Goal: Task Accomplishment & Management: Complete application form

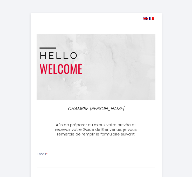
select select
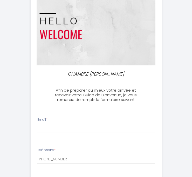
scroll to position [35, 0]
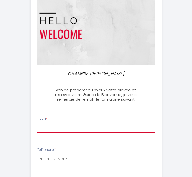
click at [60, 126] on input "Email *" at bounding box center [95, 127] width 117 height 9
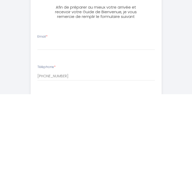
scroll to position [117, 0]
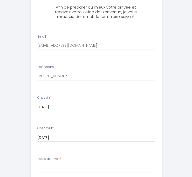
type input "[EMAIL_ADDRESS][DOMAIN_NAME]"
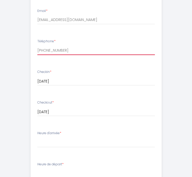
scroll to position [144, 0]
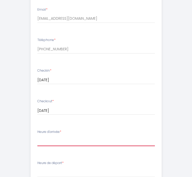
click at [49, 139] on select "15:00 15:30 16:00 16:30 17:00 17:30 18:00 18:30 19:00 19:30 20:00" at bounding box center [95, 141] width 117 height 10
select select "18:30"
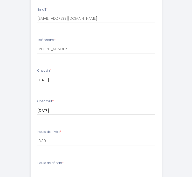
click at [49, 168] on select "00:00 00:30 01:00 01:30 02:00 02:30 03:00 03:30 04:00 04:30 05:00 05:30 06:00 0…" at bounding box center [95, 172] width 117 height 10
select select "06:00"
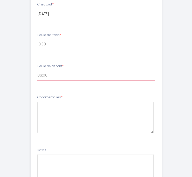
scroll to position [241, 0]
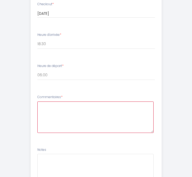
click at [48, 108] on textarea at bounding box center [95, 116] width 116 height 31
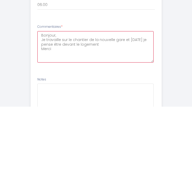
type textarea "Bonjour, Je travaille sur le chantier de la nouvelle gare et [DATE] je pense êt…"
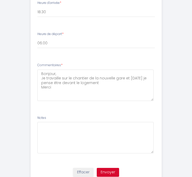
click at [113, 169] on button "Envoyer" at bounding box center [108, 172] width 22 height 9
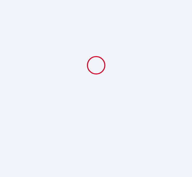
scroll to position [0, 0]
select select "18:30"
select select "06:00"
